Goal: Connect with others: Connect with other users

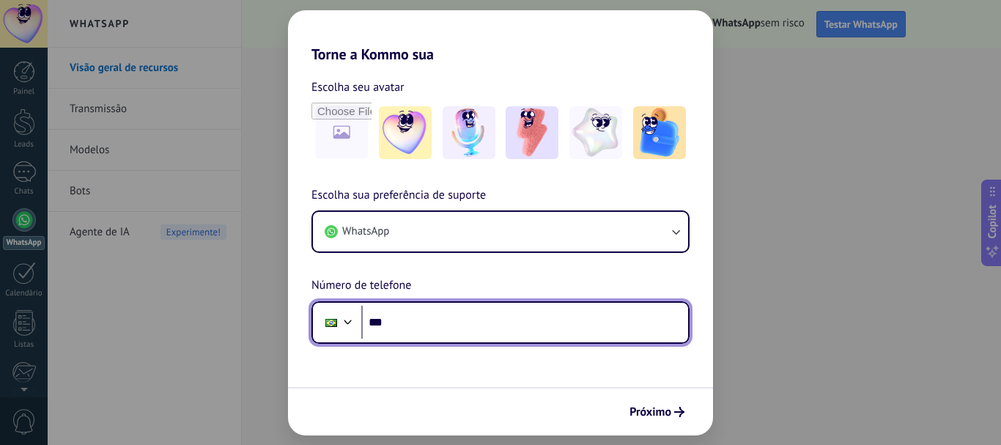
click at [471, 323] on input "***" at bounding box center [524, 323] width 327 height 34
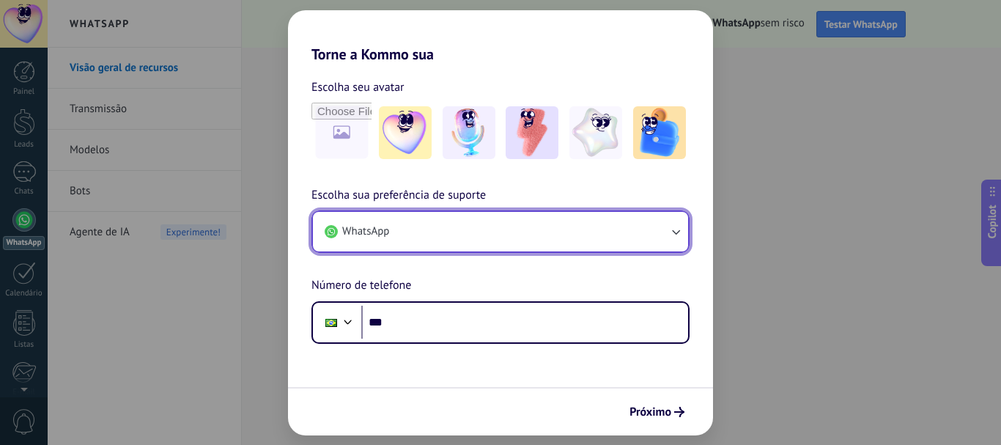
click at [418, 233] on button "WhatsApp" at bounding box center [500, 232] width 375 height 40
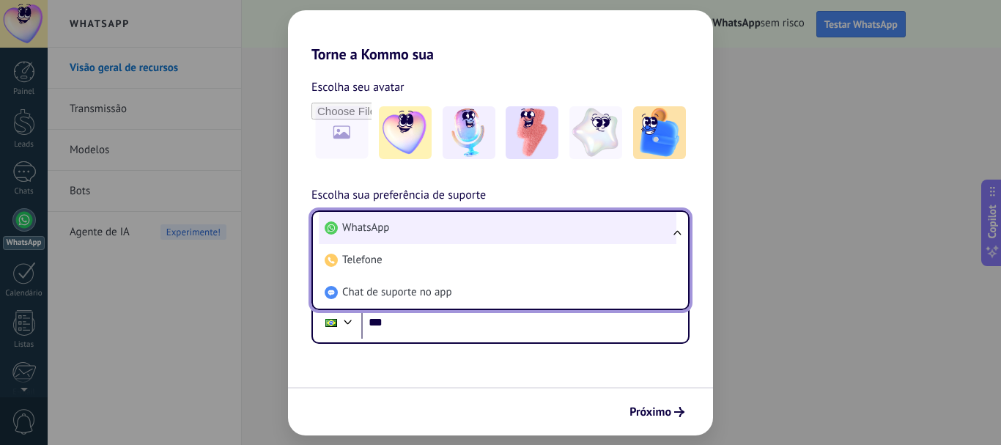
click at [405, 230] on li "WhatsApp" at bounding box center [498, 228] width 358 height 32
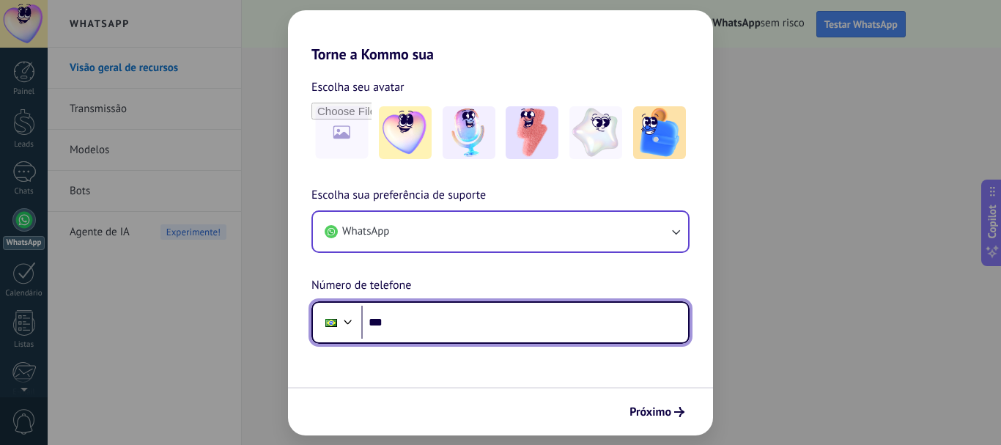
click at [483, 326] on input "***" at bounding box center [524, 323] width 327 height 34
paste input "**********"
type input "**********"
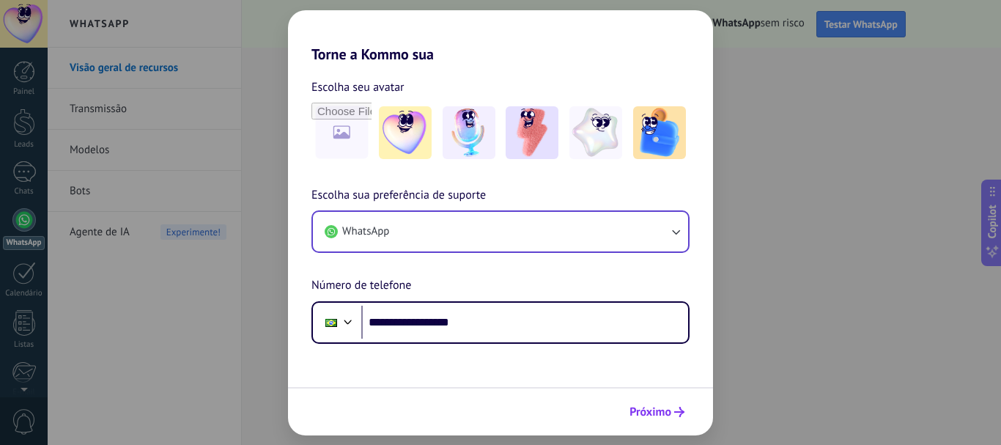
click at [672, 414] on span "Próximo" at bounding box center [657, 412] width 55 height 10
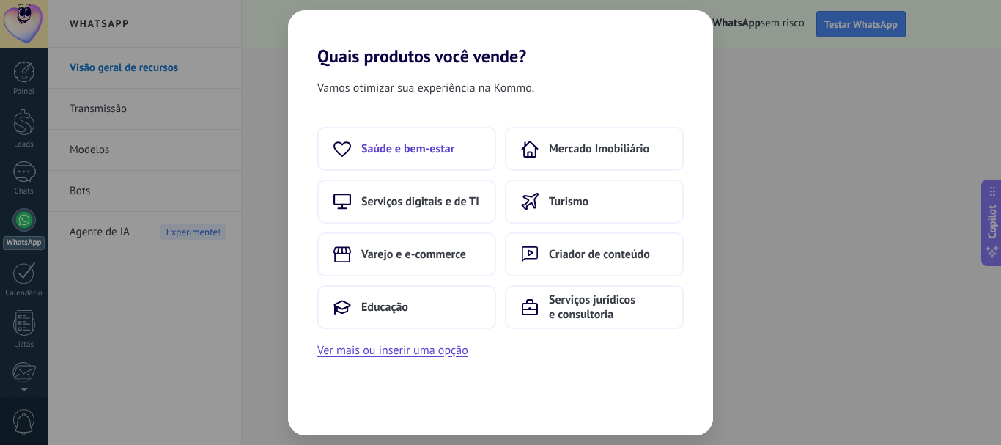
click at [410, 151] on span "Saúde e bem-estar" at bounding box center [407, 148] width 93 height 15
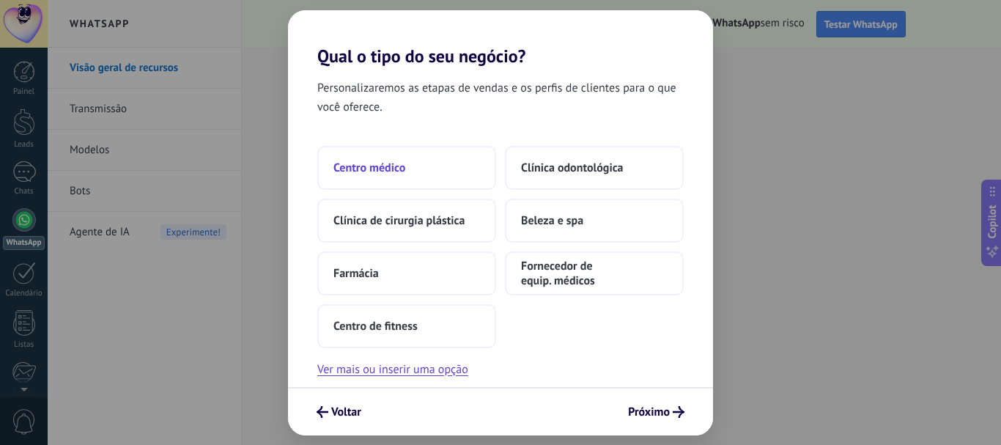
click at [380, 180] on button "Centro médico" at bounding box center [406, 168] width 179 height 44
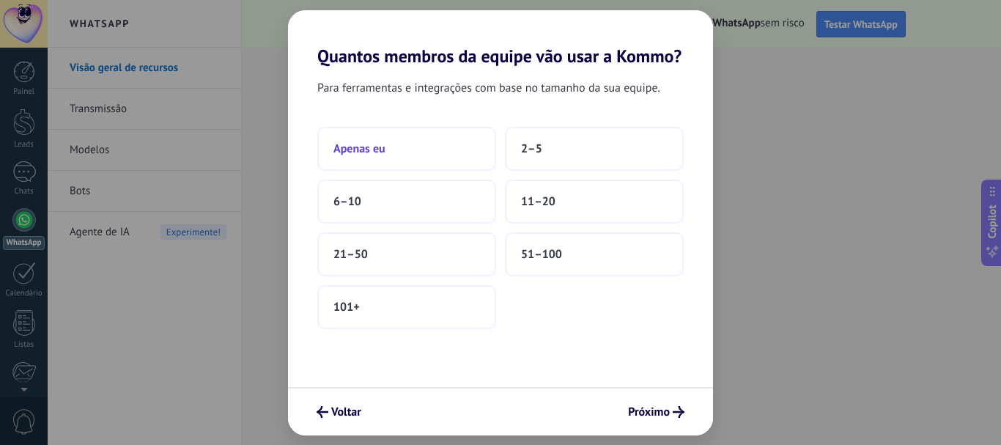
click at [387, 151] on button "Apenas eu" at bounding box center [406, 149] width 179 height 44
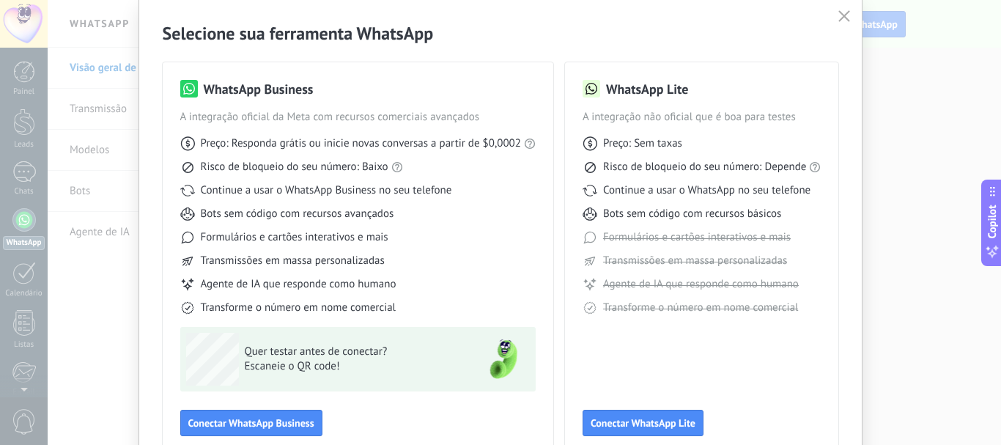
scroll to position [130, 0]
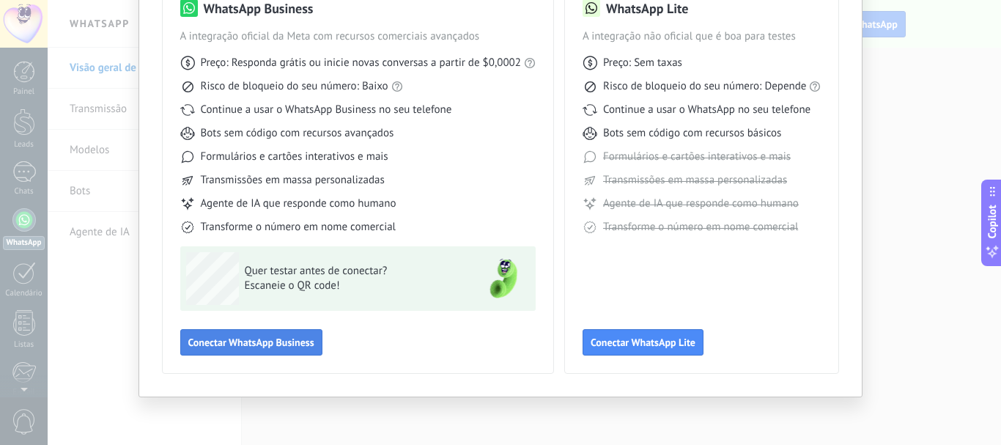
click at [251, 343] on span "Conectar WhatsApp Business" at bounding box center [251, 342] width 126 height 10
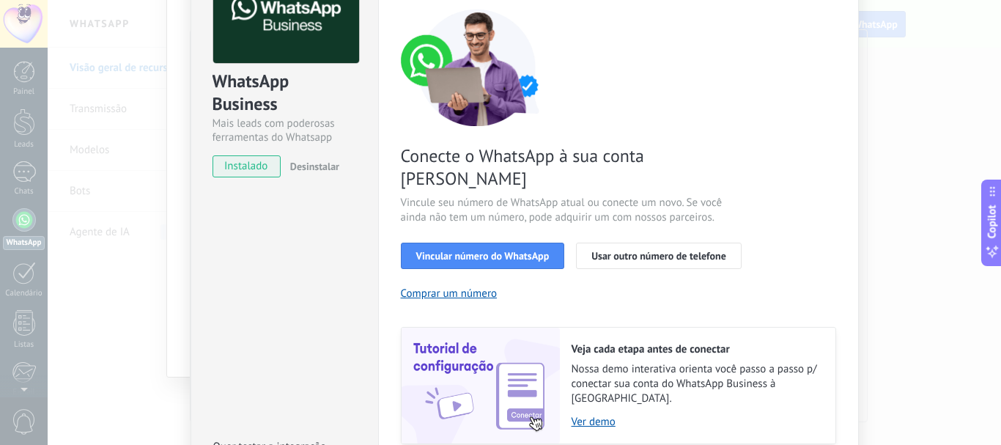
scroll to position [147, 0]
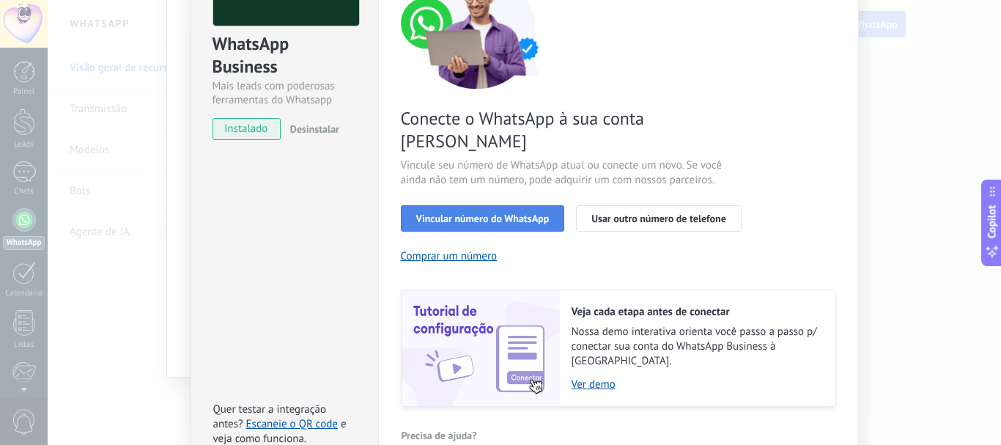
click at [545, 213] on span "Vincular número do WhatsApp" at bounding box center [482, 218] width 133 height 10
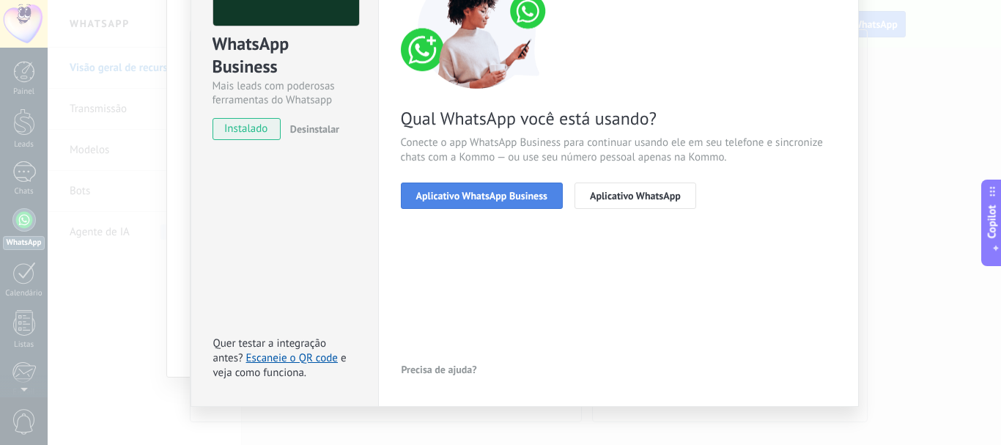
click at [498, 198] on span "Aplicativo WhatsApp Business" at bounding box center [481, 196] width 131 height 10
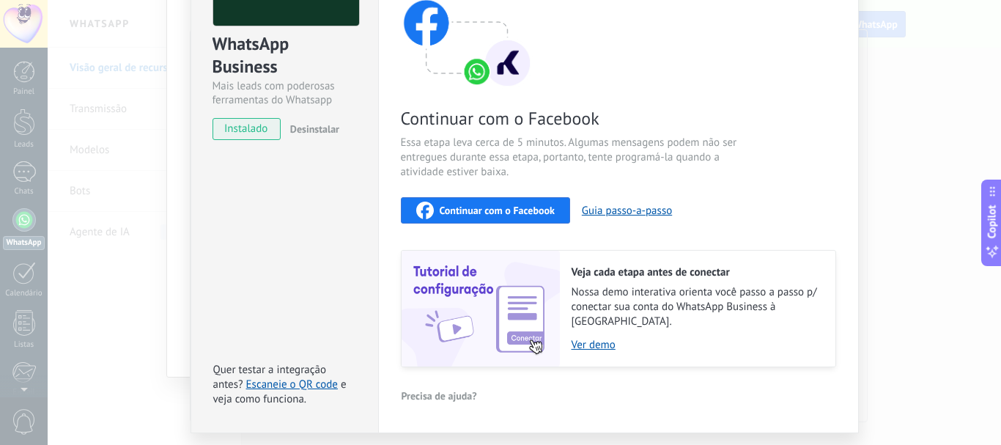
scroll to position [178, 0]
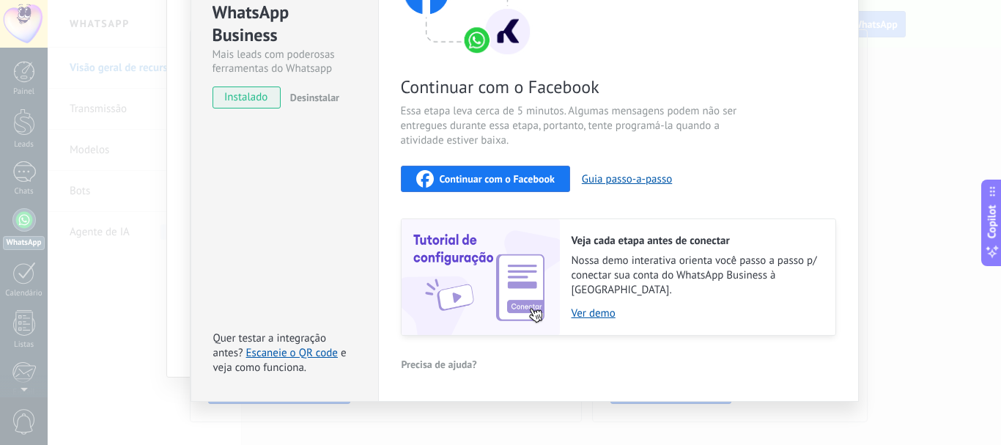
click at [547, 186] on div "Continuar com o Facebook" at bounding box center [485, 179] width 139 height 18
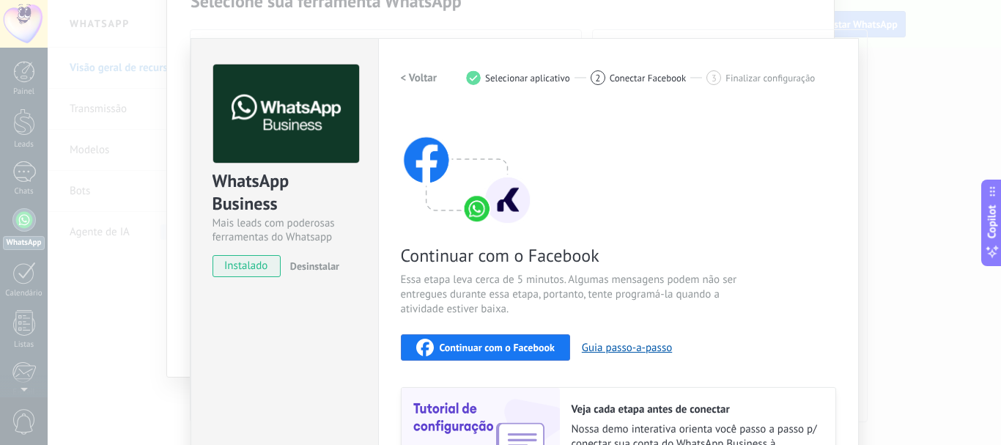
scroll to position [0, 0]
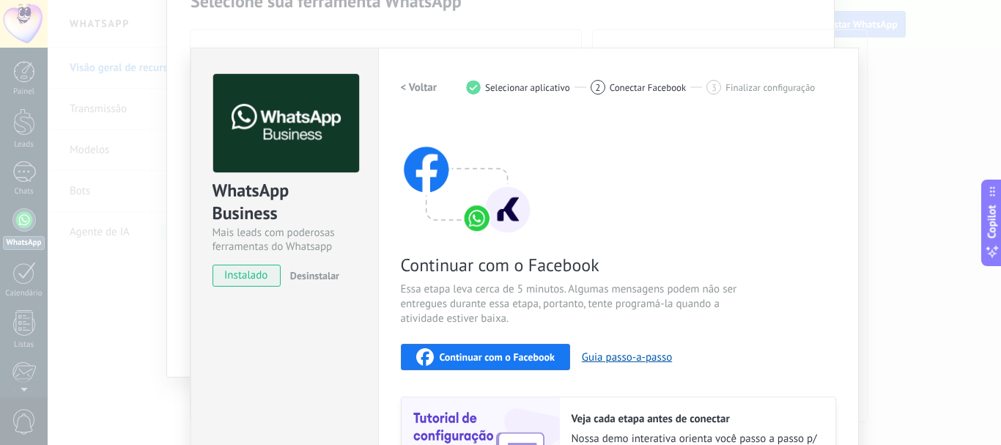
click at [555, 86] on span "Selecionar aplicativo" at bounding box center [527, 87] width 85 height 11
click at [641, 84] on span "Conectar Facebook" at bounding box center [648, 87] width 77 height 11
drag, startPoint x: 728, startPoint y: 83, endPoint x: 751, endPoint y: 81, distance: 23.6
click at [734, 83] on span "Finalizar configuração" at bounding box center [770, 87] width 89 height 11
click at [913, 69] on div "WhatsApp Business Mais leads com poderosas ferramentas do Whatsapp instalado De…" at bounding box center [524, 222] width 953 height 445
